Goal: Information Seeking & Learning: Understand process/instructions

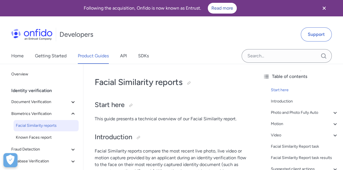
scroll to position [8, 0]
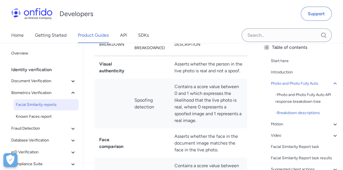
scroll to position [726, 0]
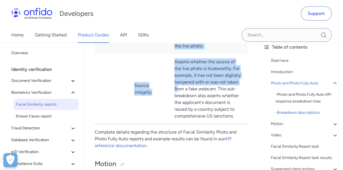
drag, startPoint x: 178, startPoint y: 90, endPoint x: 179, endPoint y: 127, distance: 36.4
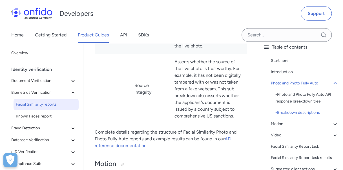
drag, startPoint x: 179, startPoint y: 127, endPoint x: 156, endPoint y: 107, distance: 30.6
click at [156, 107] on td "Source integrity" at bounding box center [150, 89] width 40 height 70
click at [237, 118] on td "Asserts whether the source of the live photo is trustworthy. For example, it ha…" at bounding box center [208, 89] width 77 height 70
click at [222, 116] on td "Asserts whether the source of the live photo is trustworthy. For example, it ha…" at bounding box center [208, 89] width 77 height 70
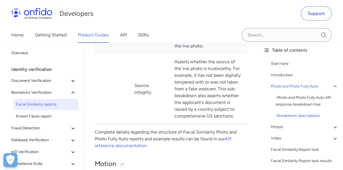
scroll to position [0, 0]
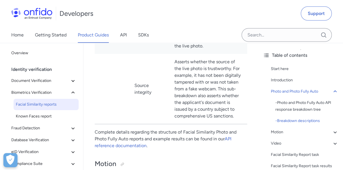
click at [241, 97] on td "Asserts whether the source of the live photo is trustworthy. For example, it ha…" at bounding box center [208, 89] width 77 height 70
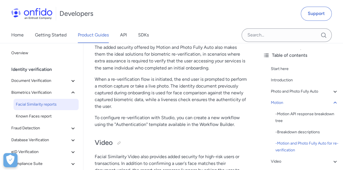
click at [173, 101] on p "When a re-verification flow is initiated, the end user is prompted to perform a…" at bounding box center [171, 93] width 153 height 34
click at [192, 0] on div "Developers Support" at bounding box center [171, 13] width 343 height 27
